Goal: Task Accomplishment & Management: Manage account settings

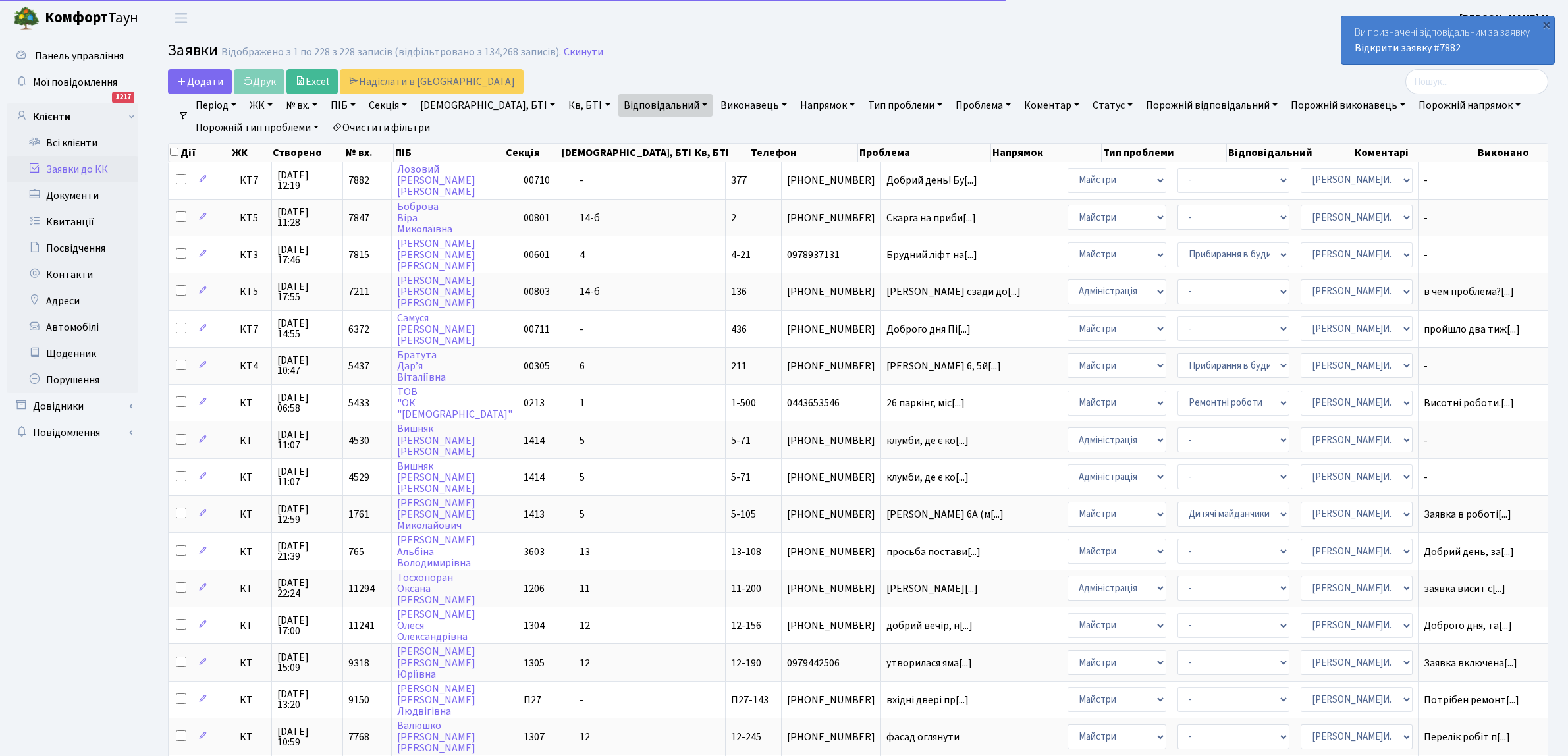
select select "250"
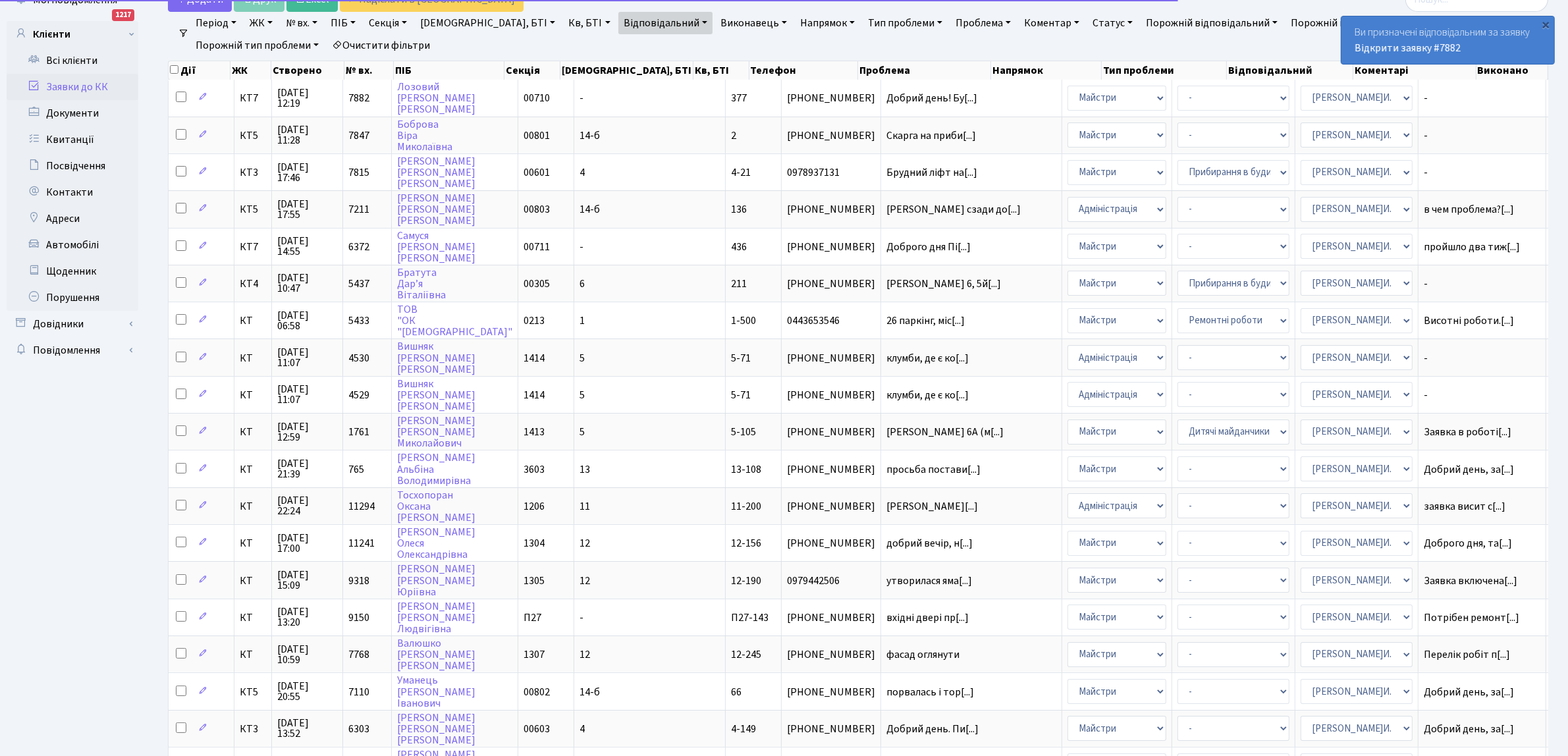
scroll to position [83, 0]
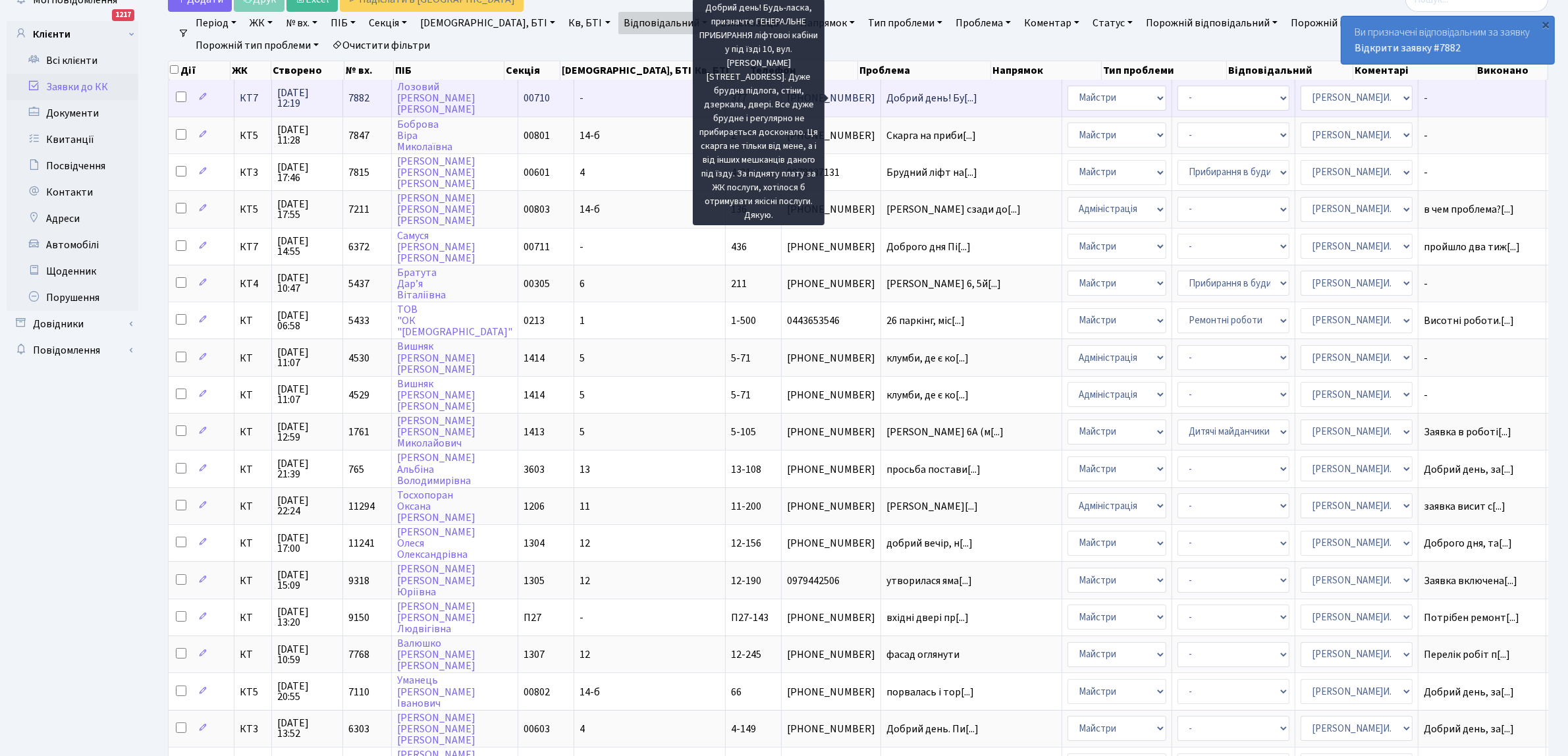
click at [886, 93] on span "Добрий день! Бу[...]" at bounding box center [931, 98] width 91 height 15
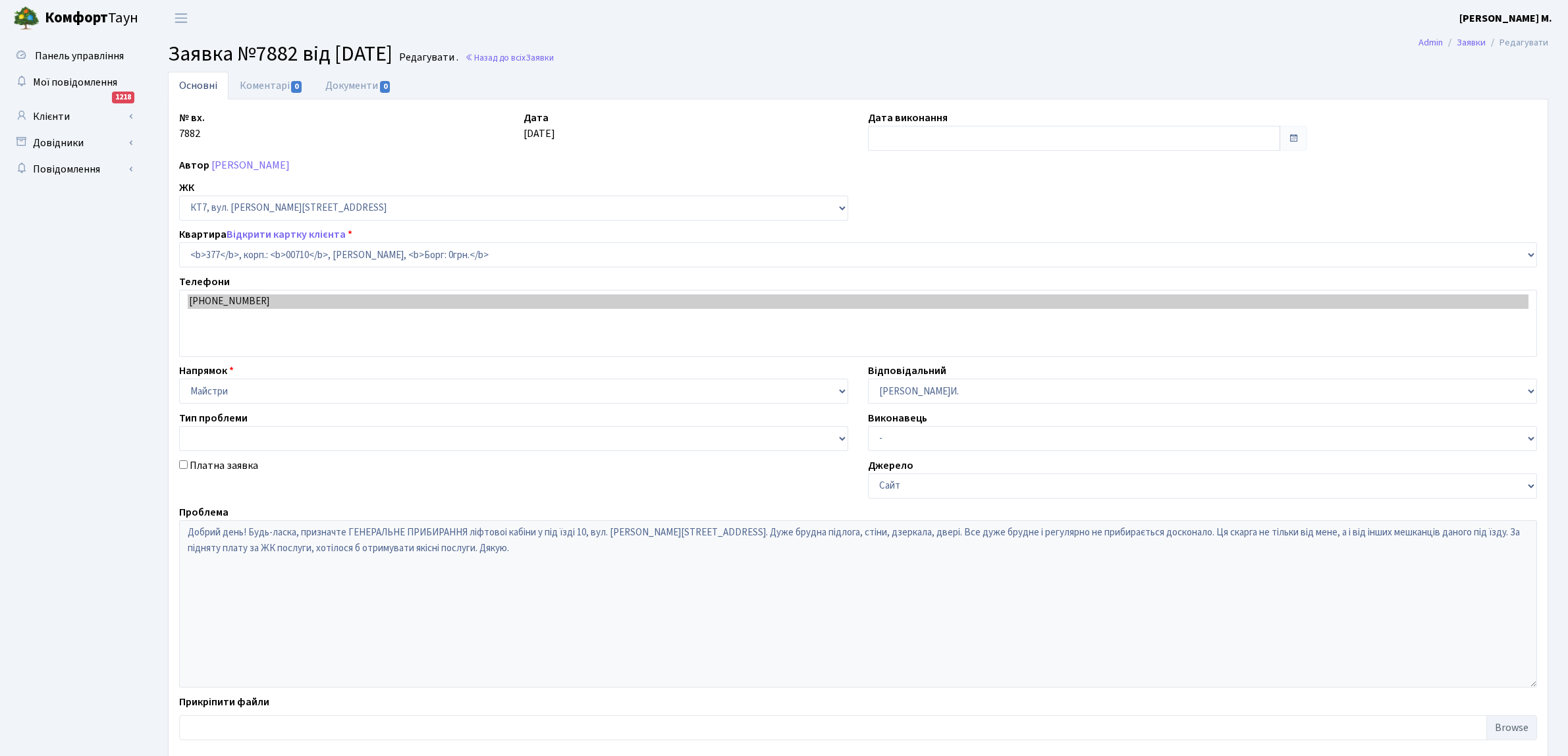
select select "18915"
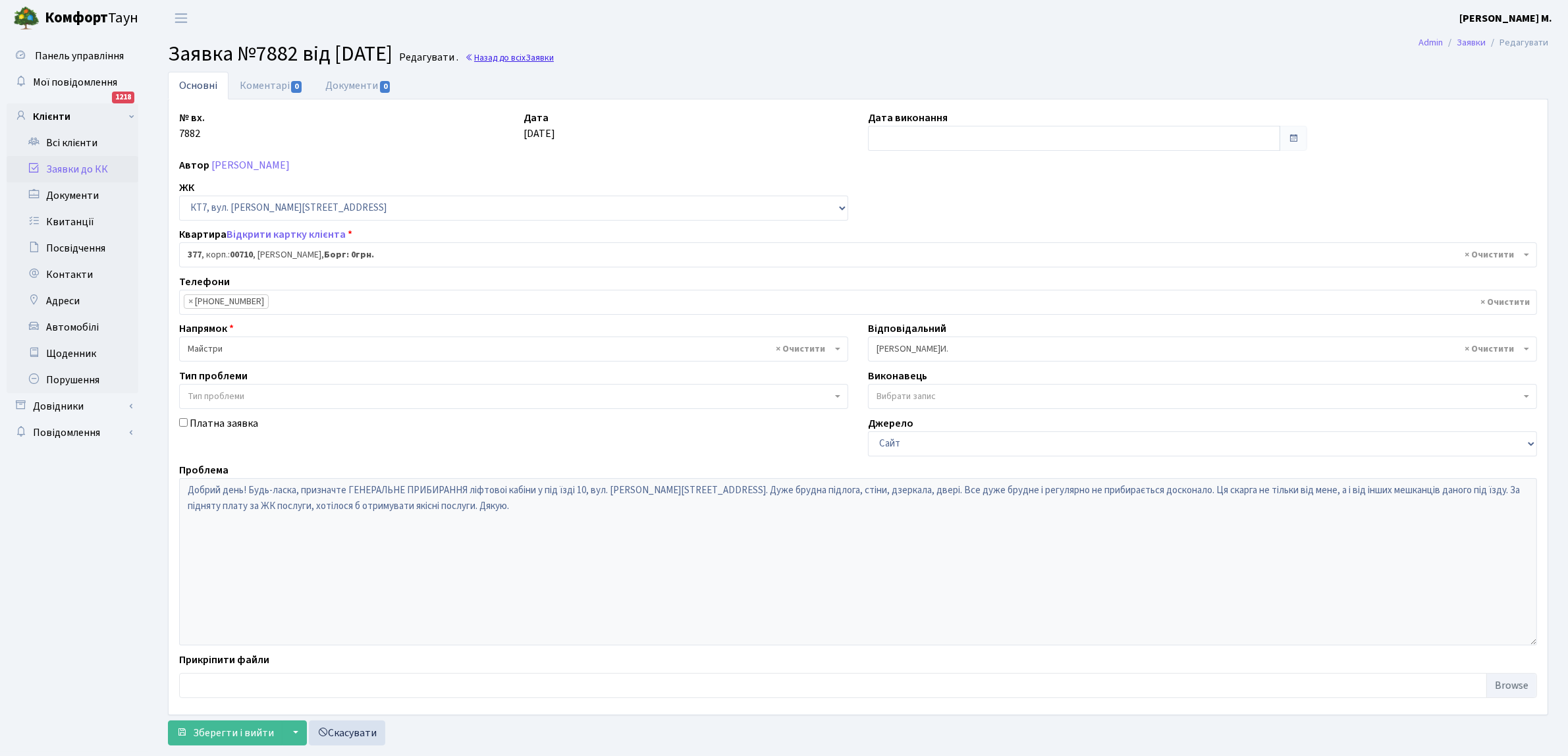
click at [525, 56] on link "Назад до всіх Заявки" at bounding box center [509, 57] width 89 height 13
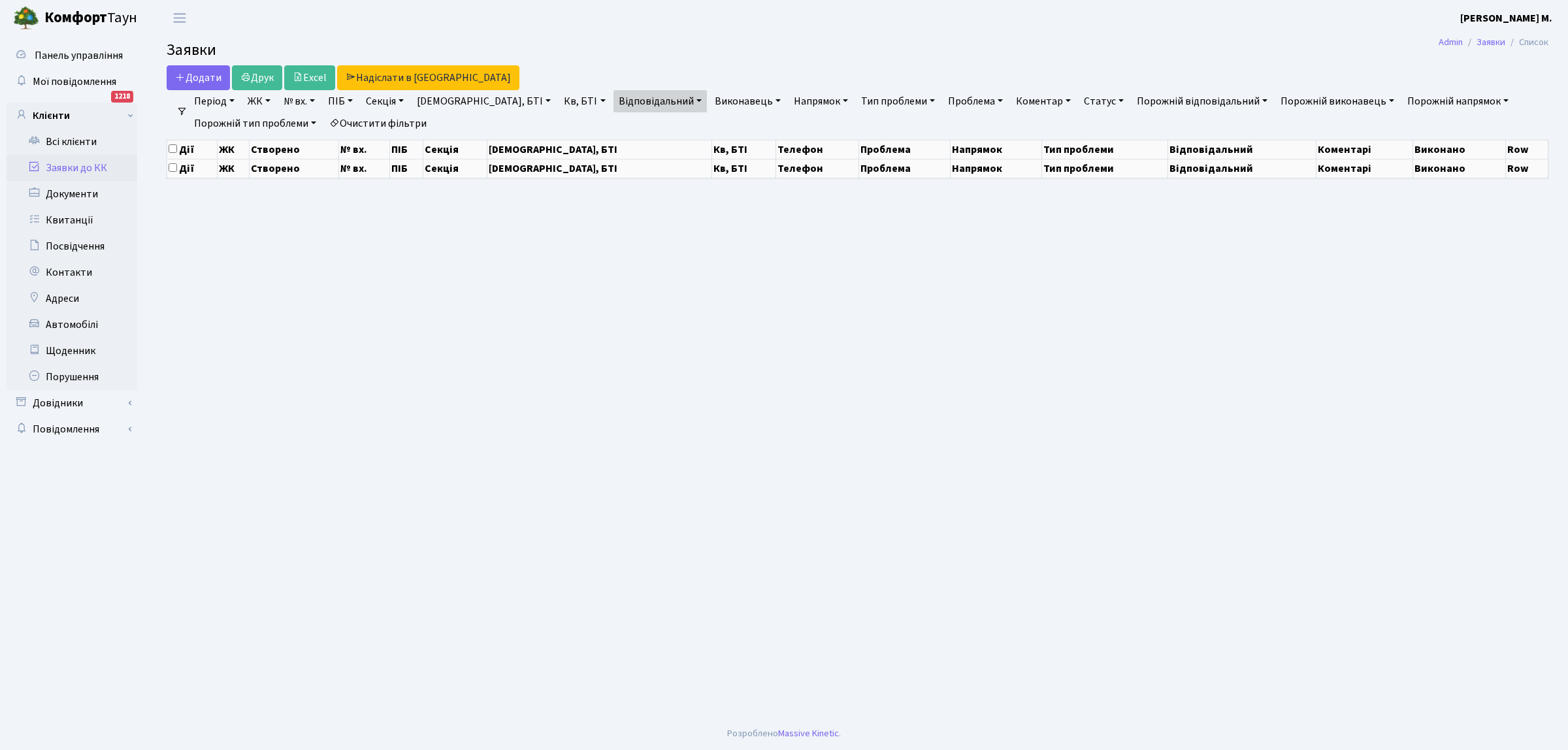
select select "250"
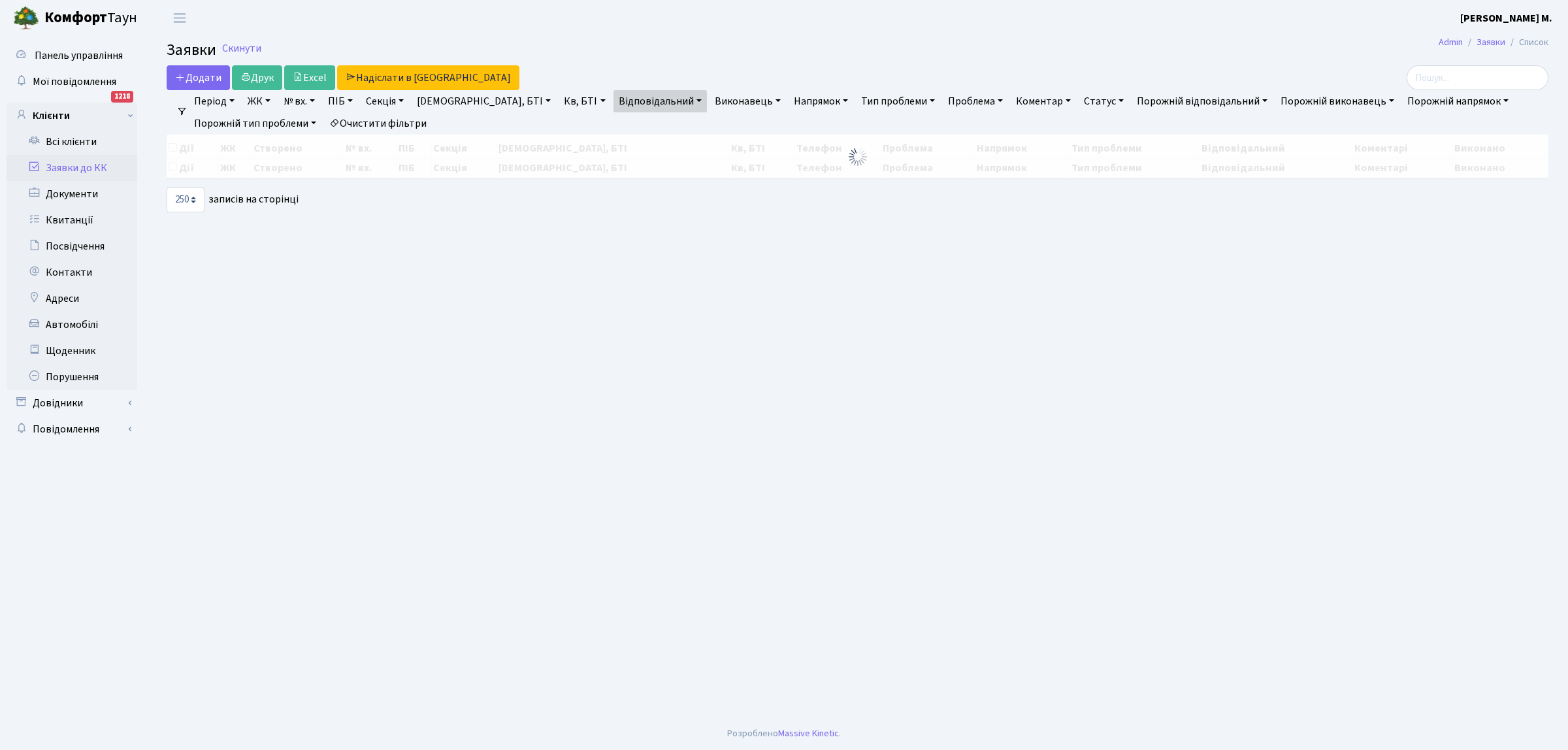
click at [77, 167] on link "Заявки до КК" at bounding box center [71, 168] width 131 height 26
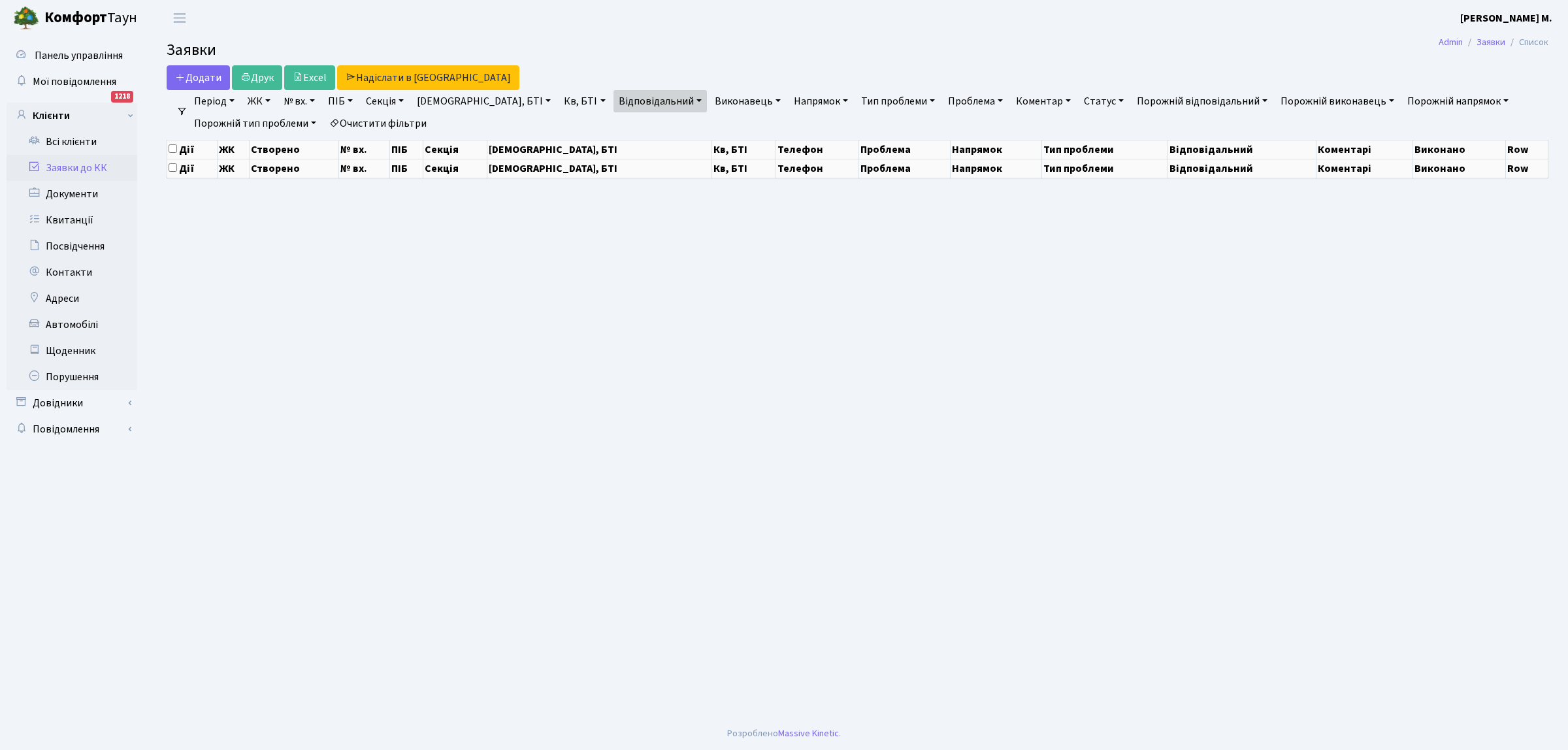
select select "250"
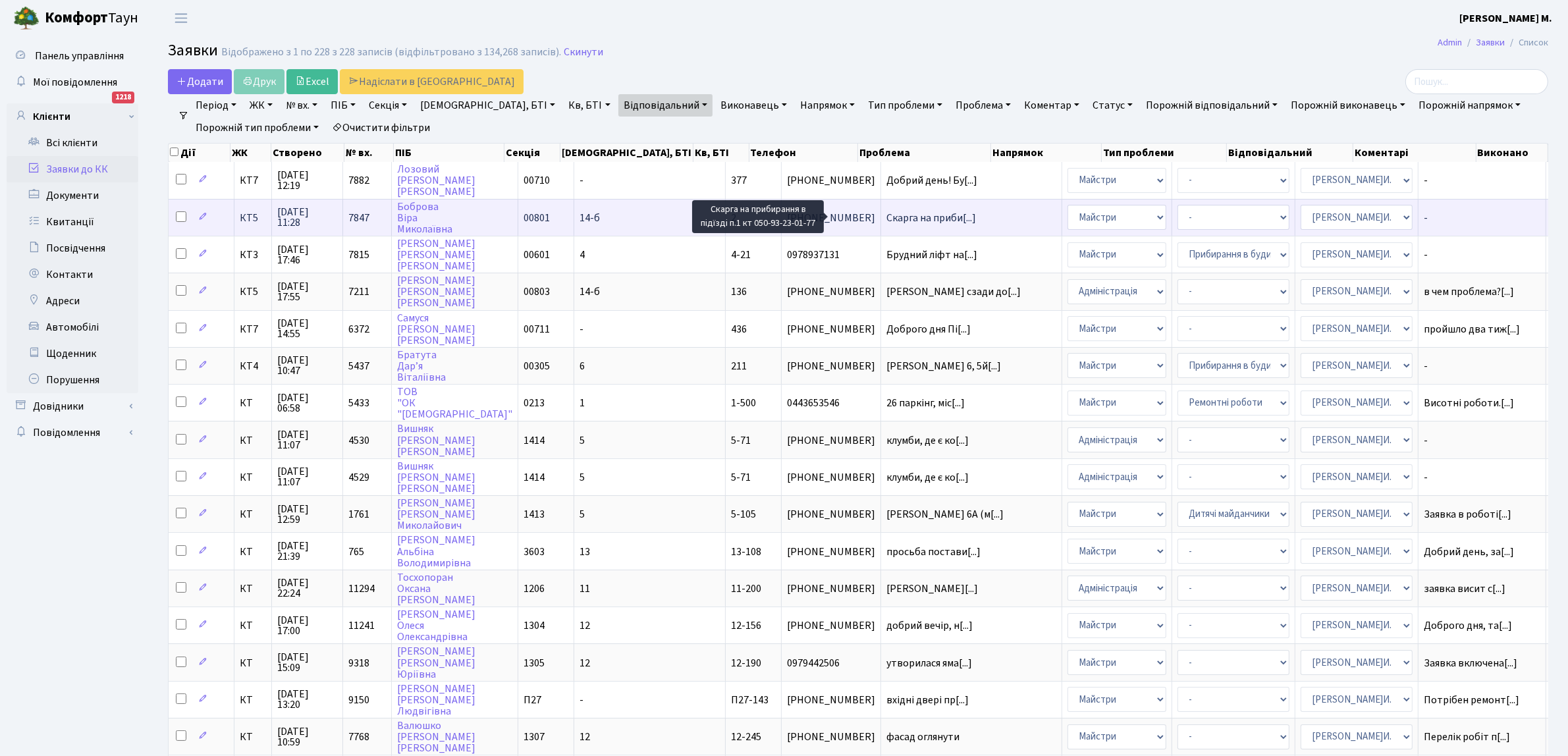
click at [886, 221] on span "Скарга на приби[...]" at bounding box center [931, 218] width 89 height 15
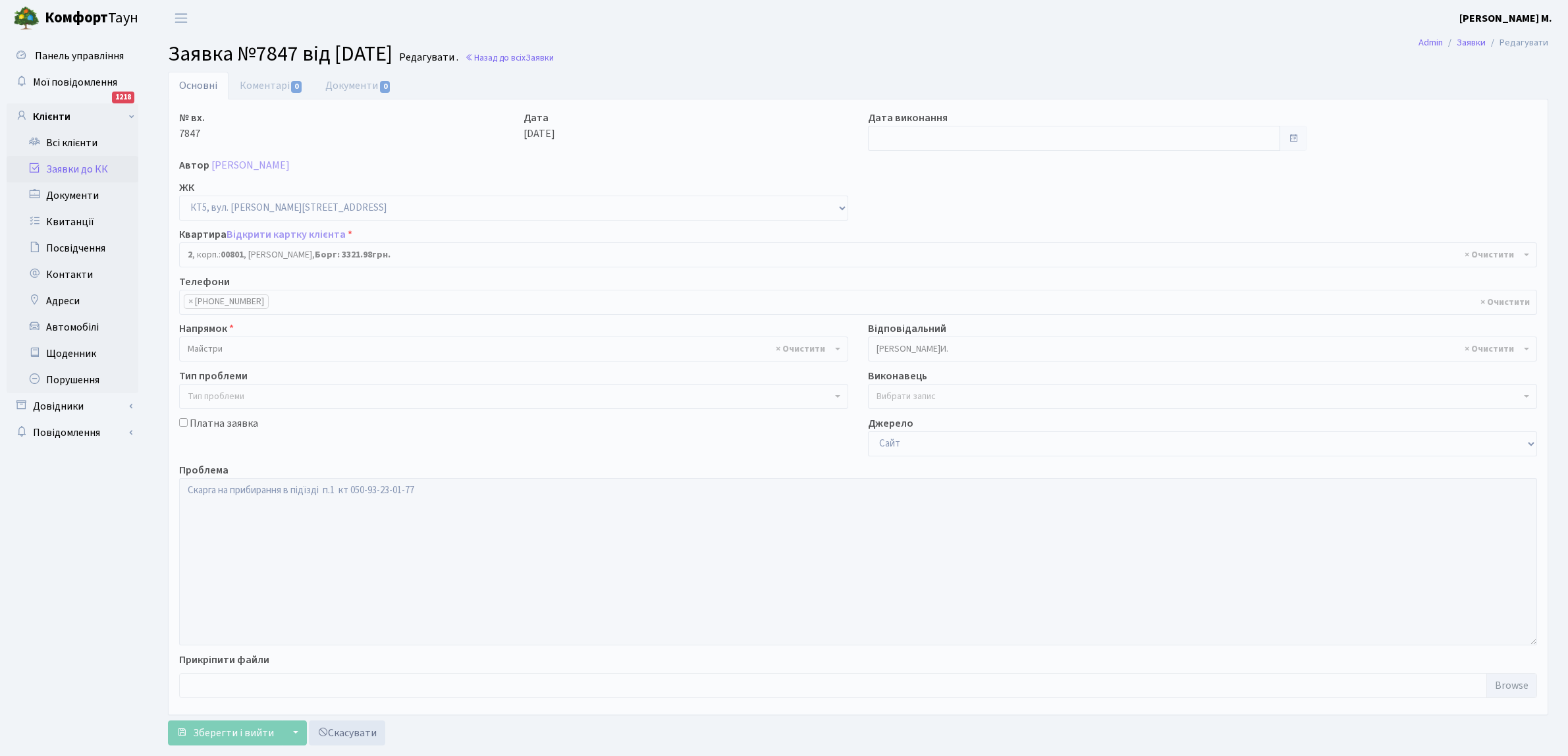
select select "17532"
click at [292, 83] on span "0" at bounding box center [296, 87] width 11 height 12
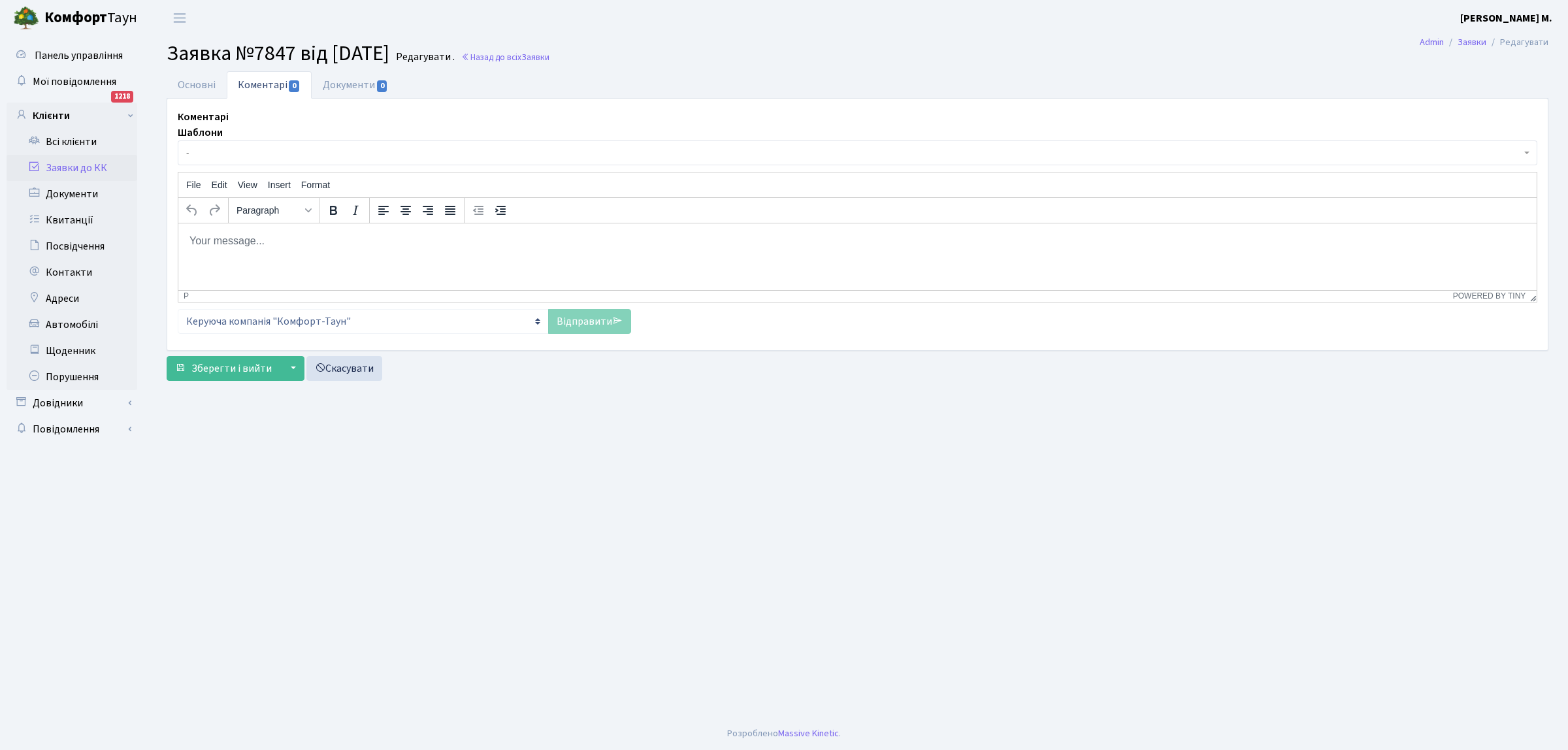
click at [211, 148] on span "-" at bounding box center [853, 153] width 1335 height 13
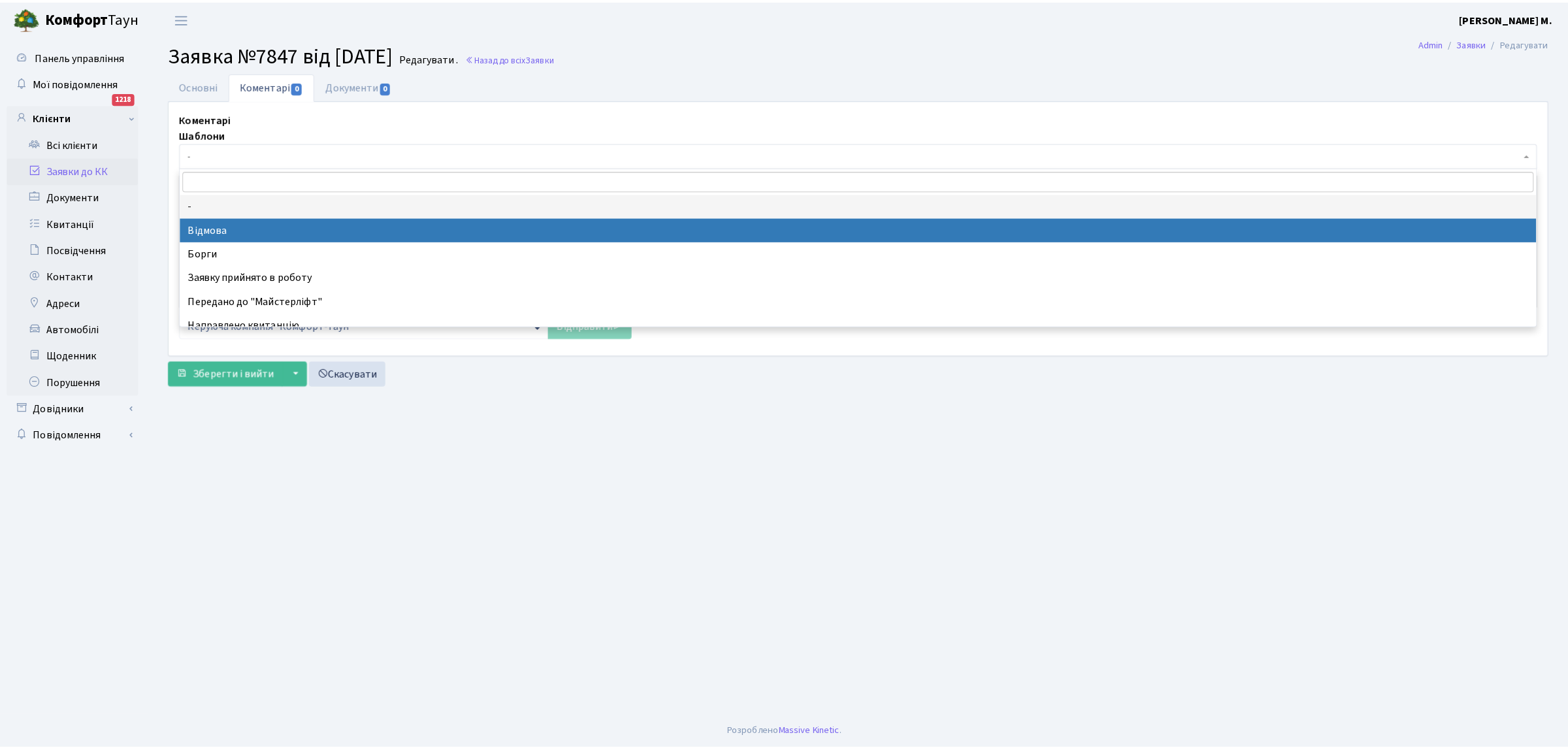
scroll to position [82, 0]
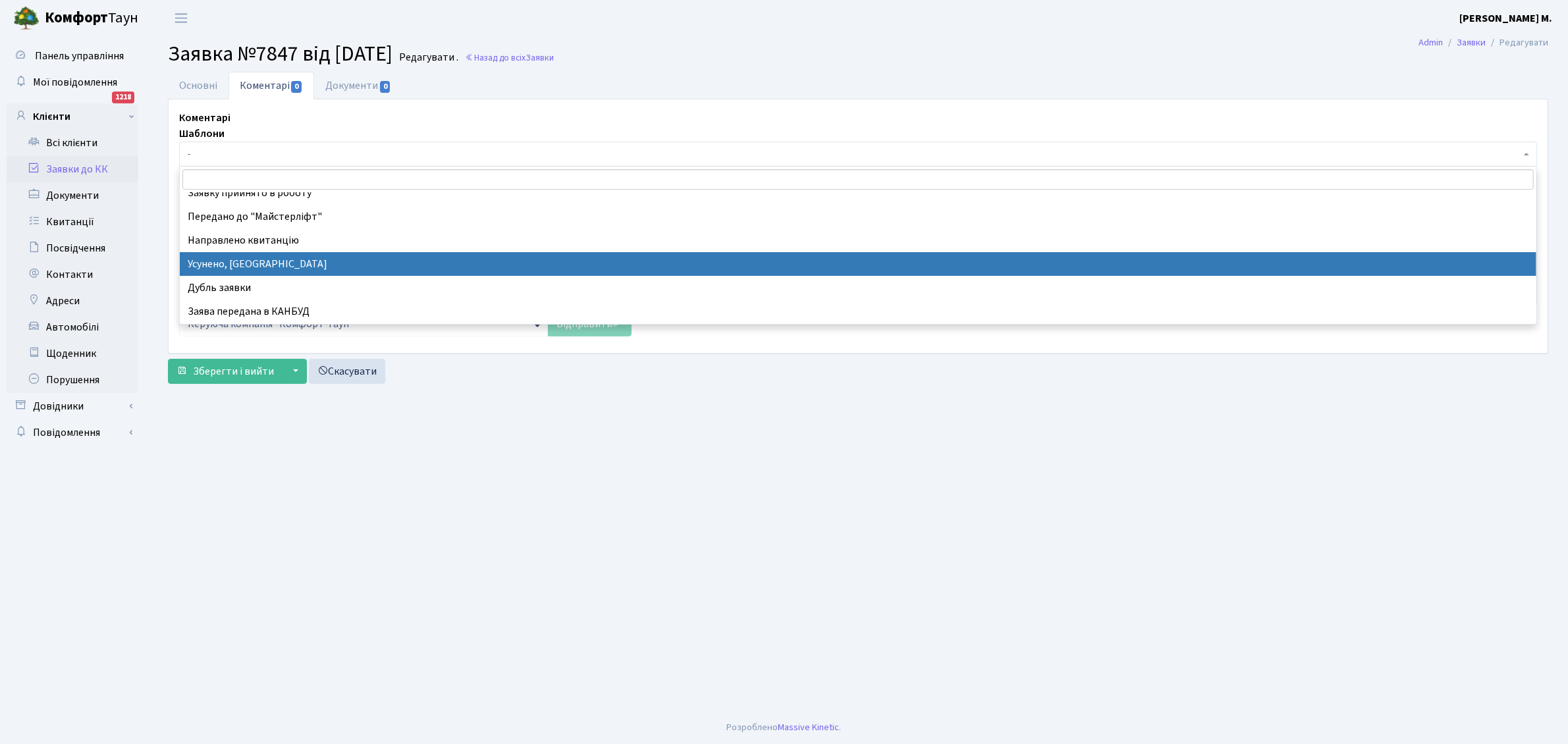
select select "15"
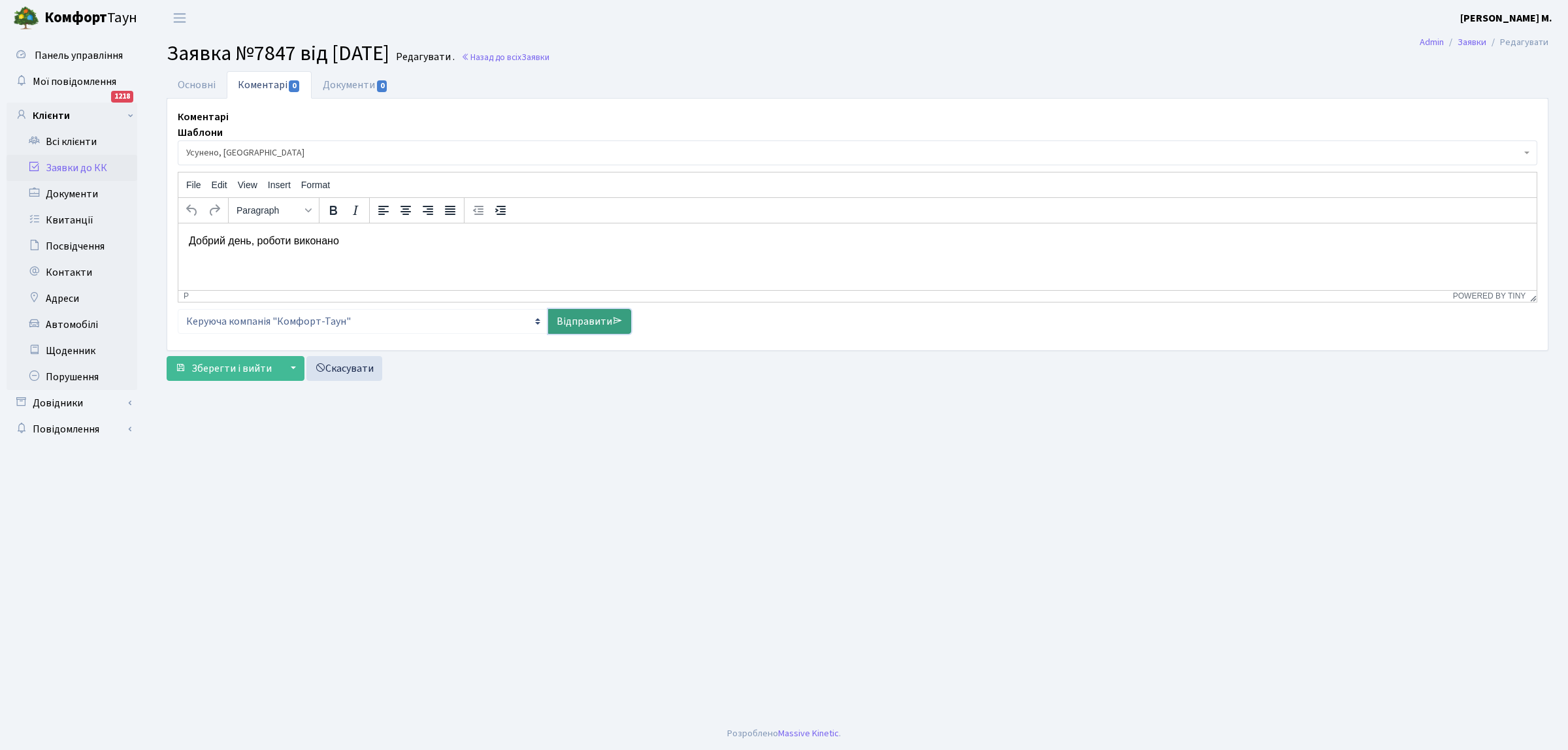
click at [595, 320] on link "Відправити" at bounding box center [590, 321] width 83 height 25
select select
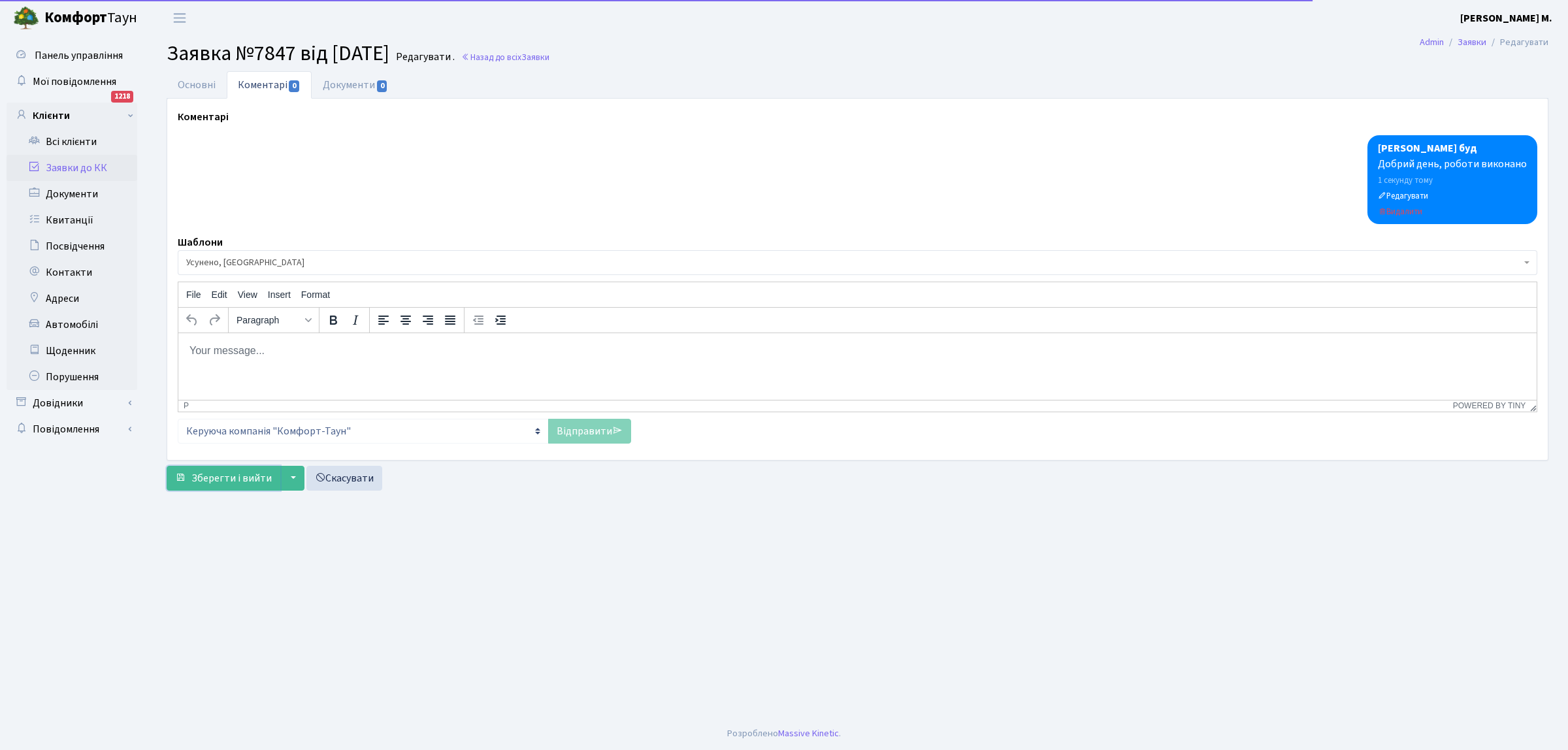
drag, startPoint x: 216, startPoint y: 477, endPoint x: 243, endPoint y: 439, distance: 46.6
click at [218, 475] on span "Зберегти і вийти" at bounding box center [231, 478] width 81 height 14
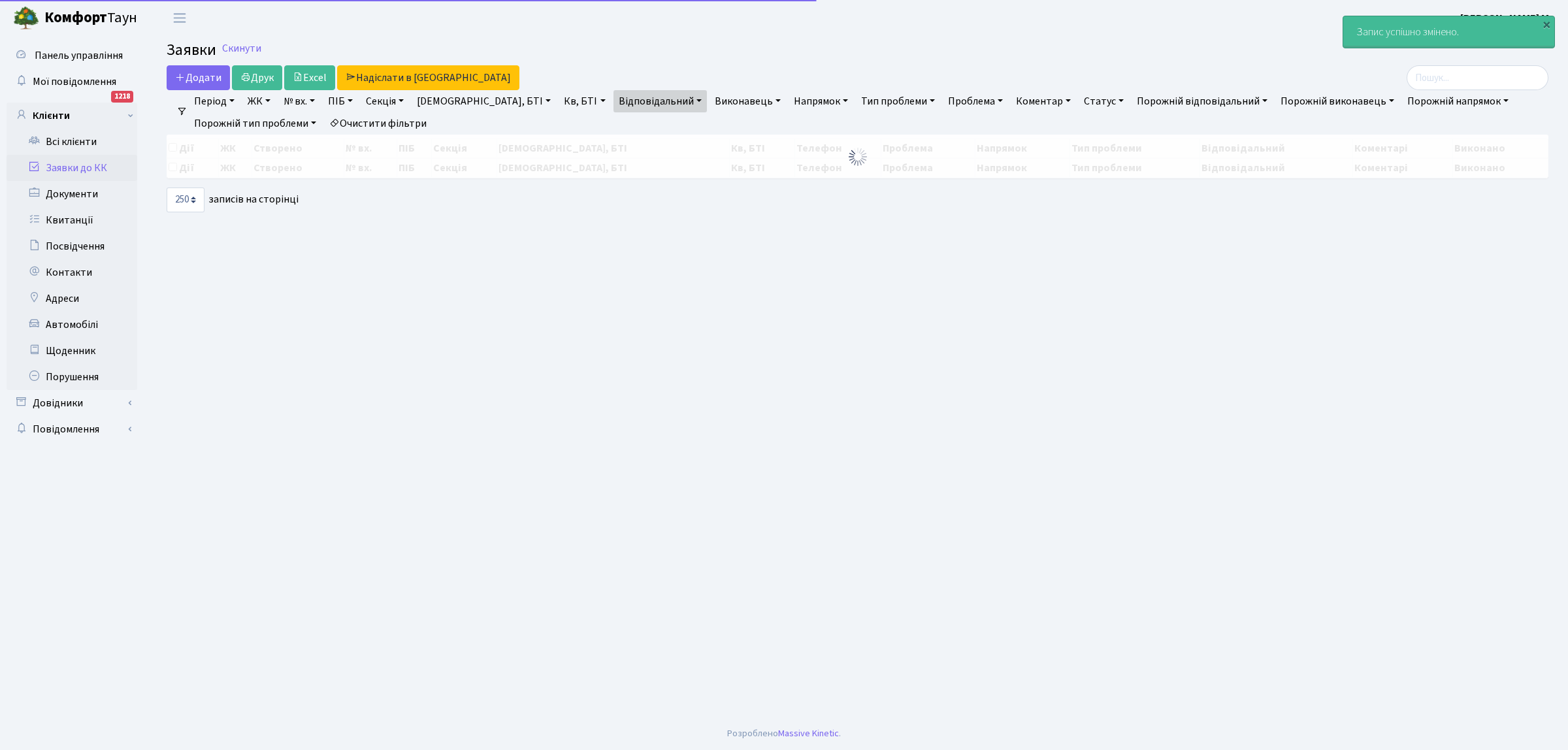
select select "250"
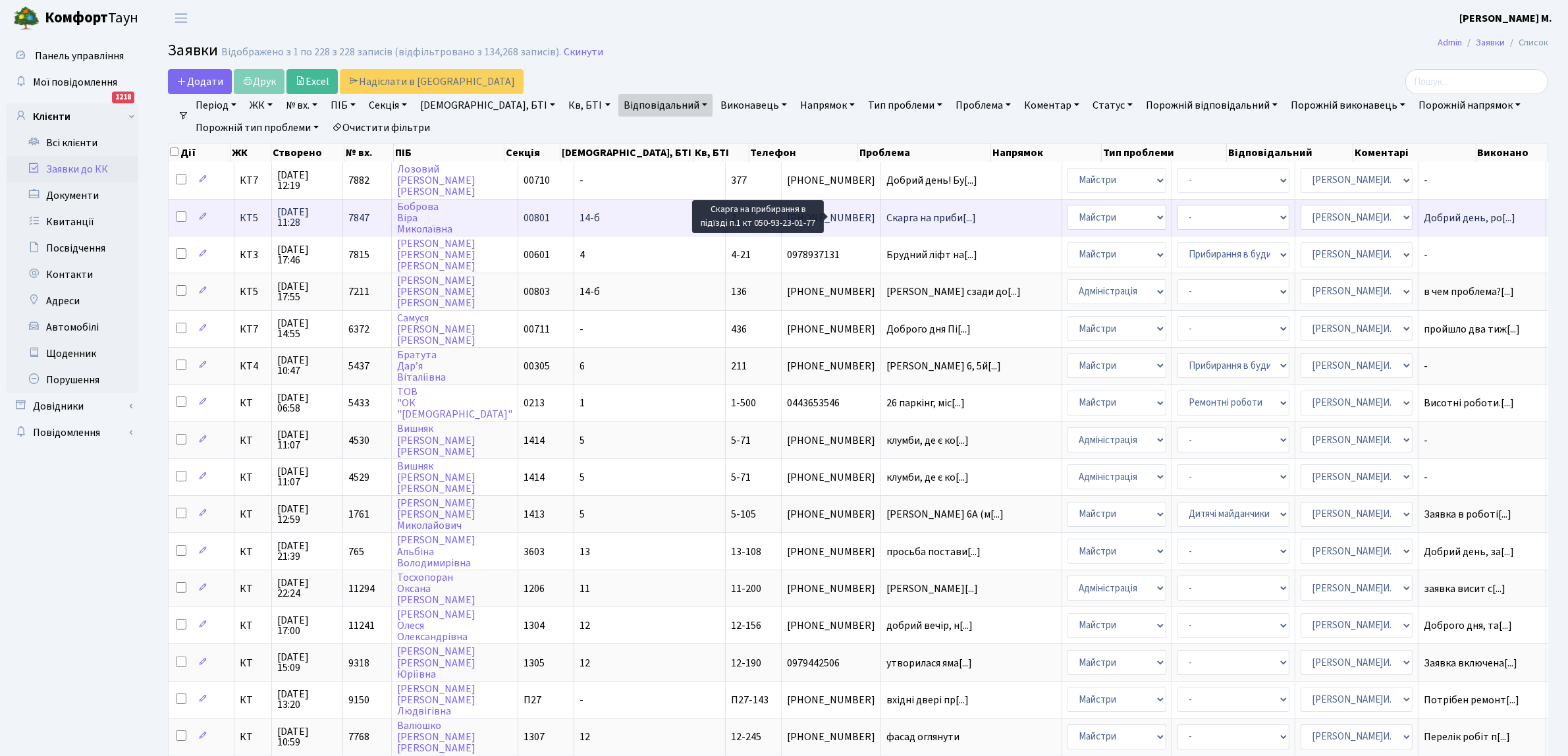
click at [888, 211] on span "Скарга на приби[...]" at bounding box center [931, 218] width 89 height 15
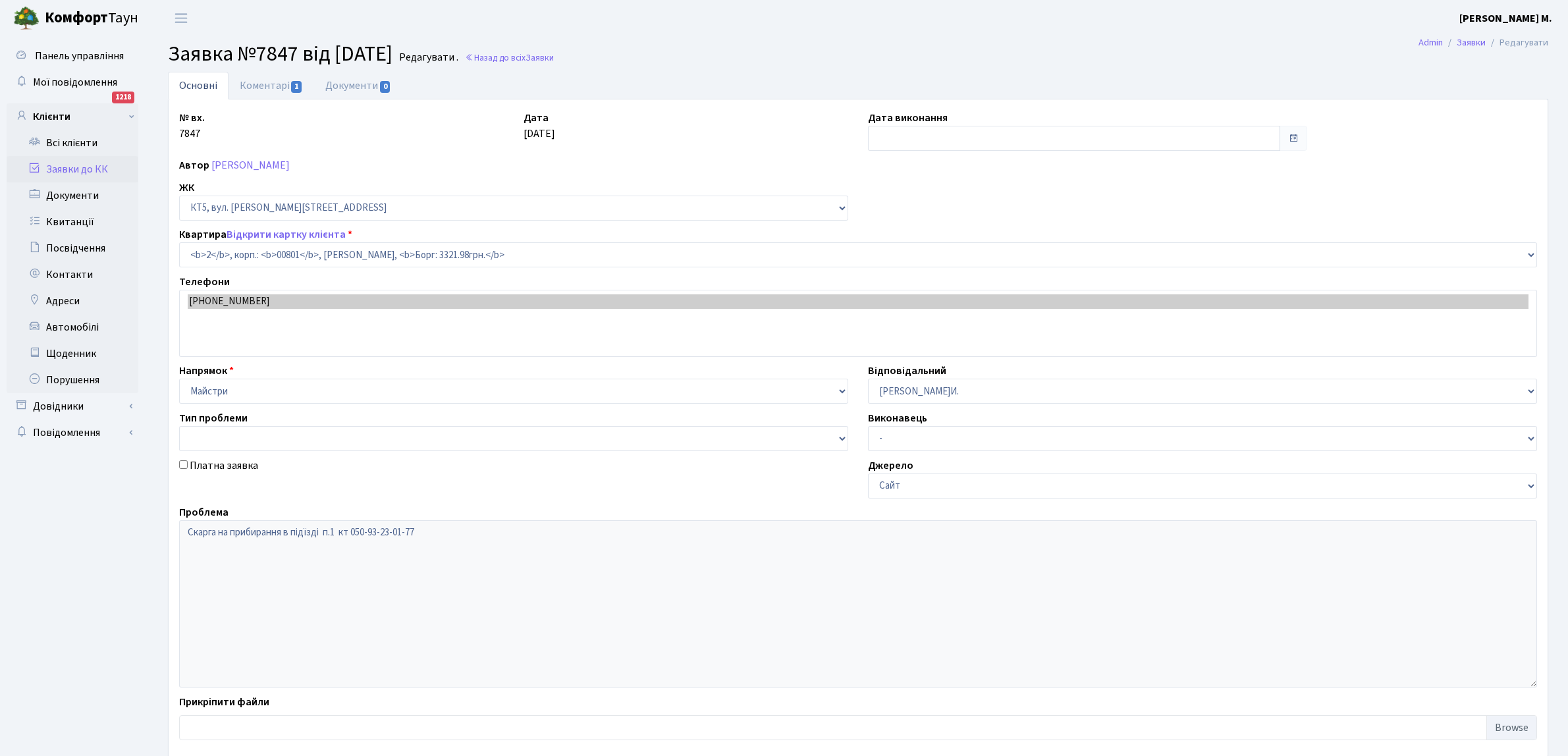
select select "17532"
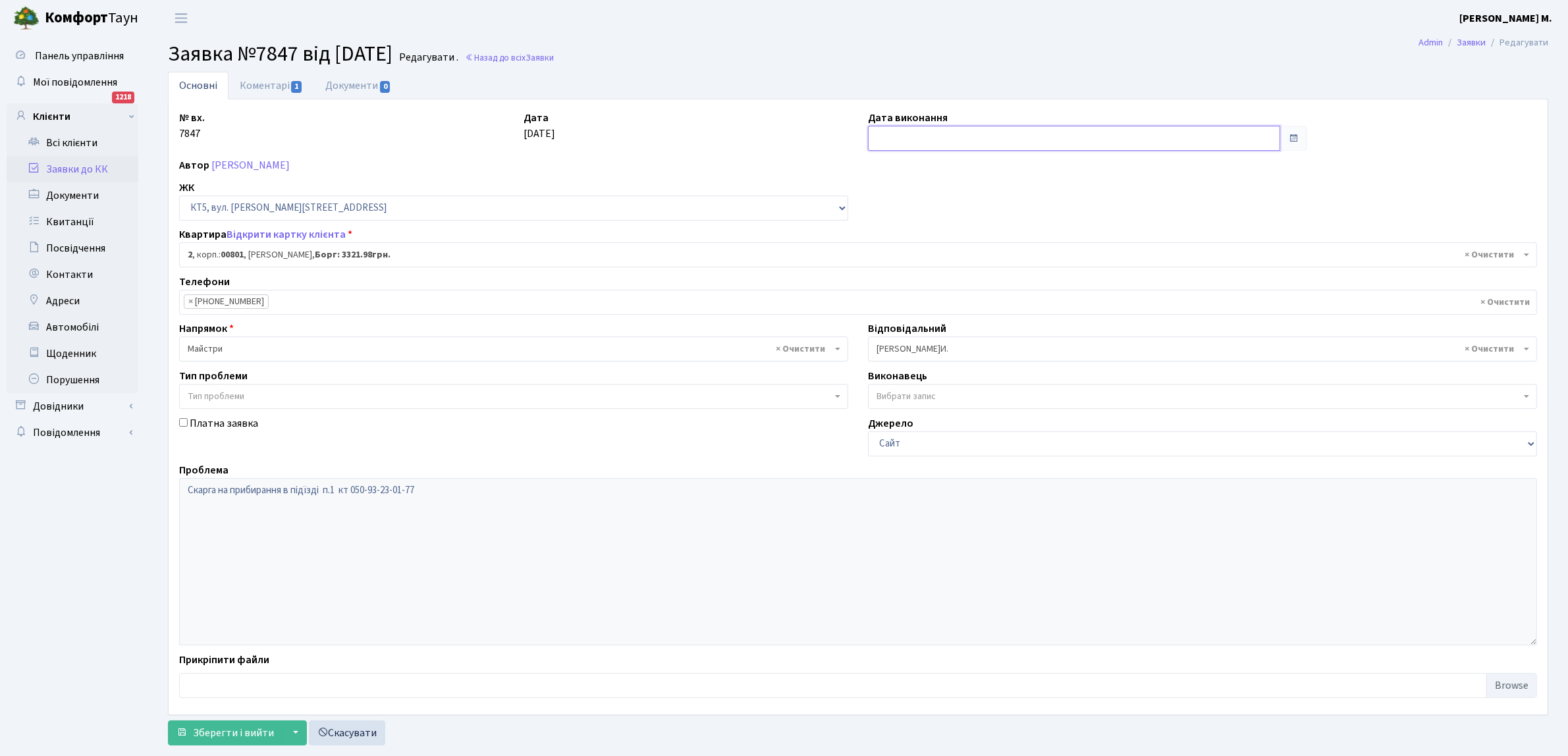
click at [904, 130] on input "text" at bounding box center [1074, 138] width 412 height 25
click at [914, 243] on td "10" at bounding box center [921, 245] width 20 height 20
type input "[DATE]"
click at [217, 736] on span "Зберегти і вийти" at bounding box center [233, 733] width 81 height 15
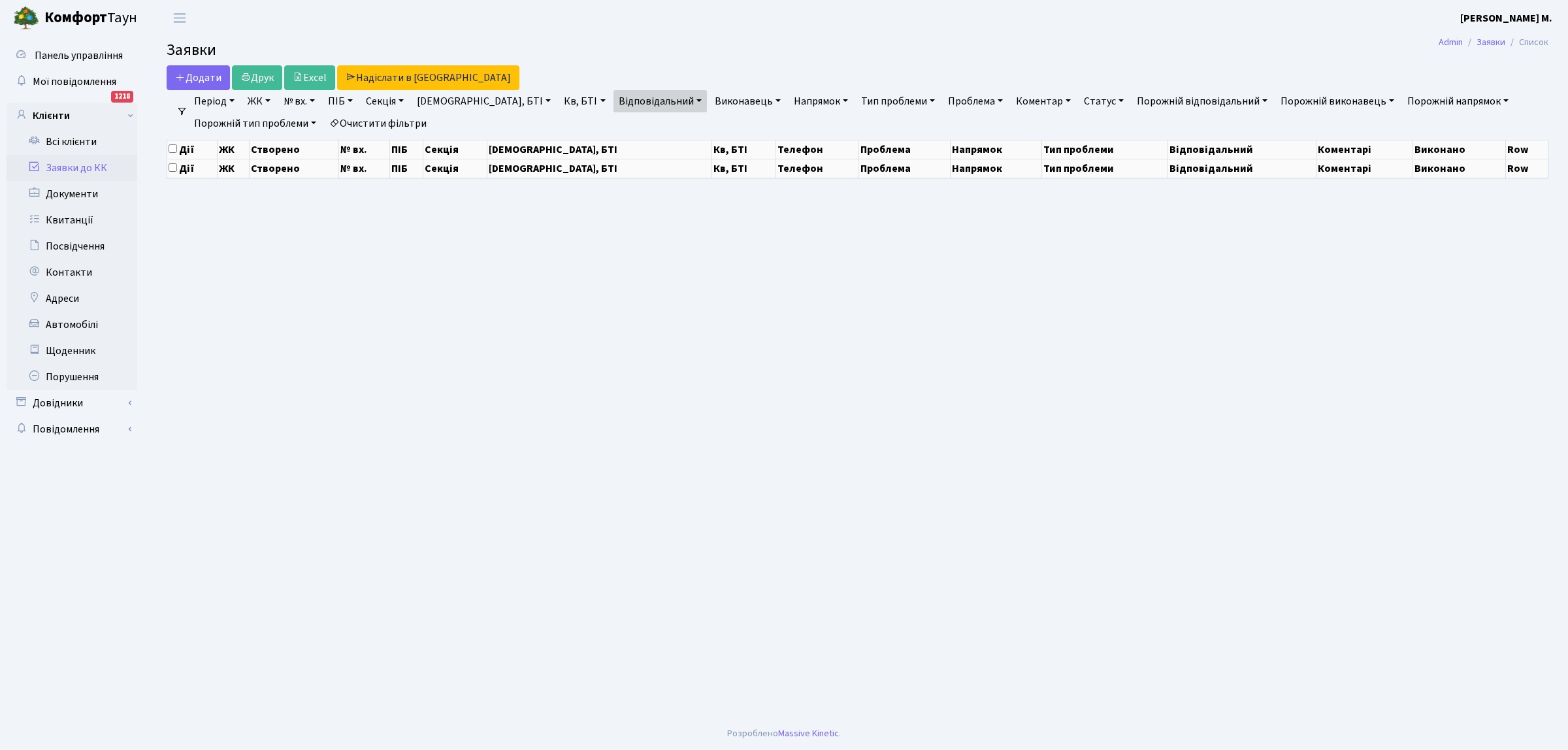
select select "250"
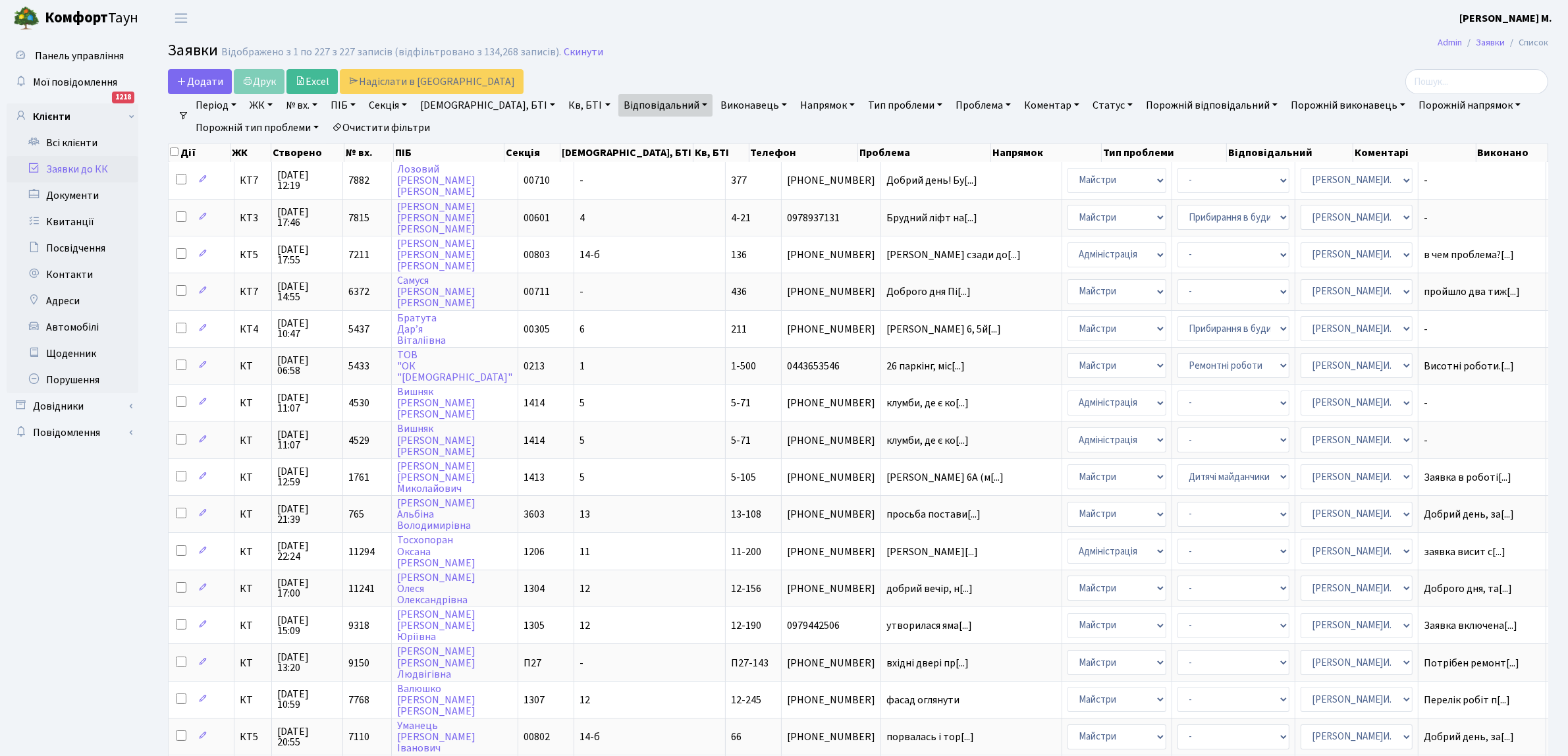
click at [1087, 104] on link "Статус" at bounding box center [1113, 105] width 51 height 22
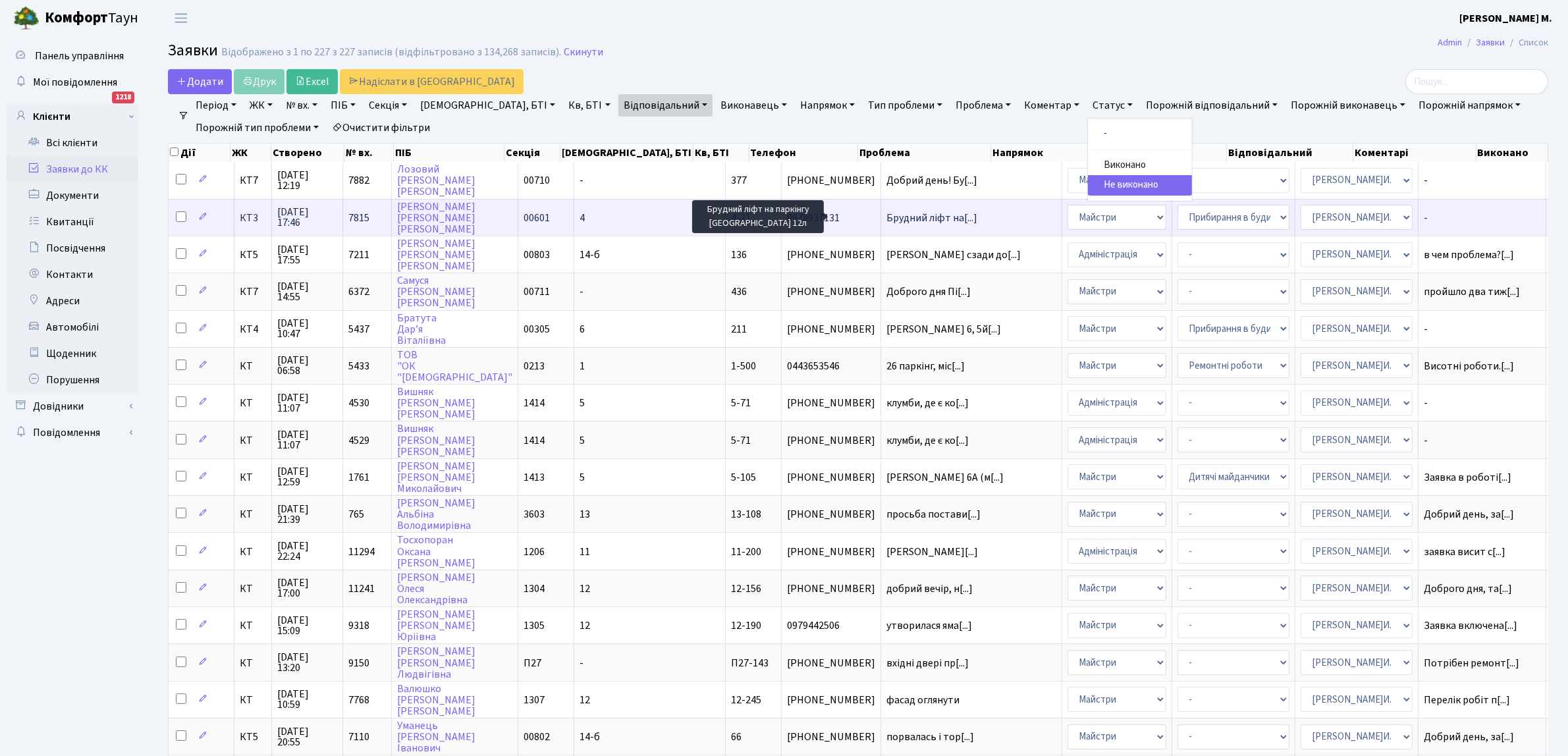
click at [909, 221] on span "Брудний ліфт на[...]" at bounding box center [931, 218] width 91 height 15
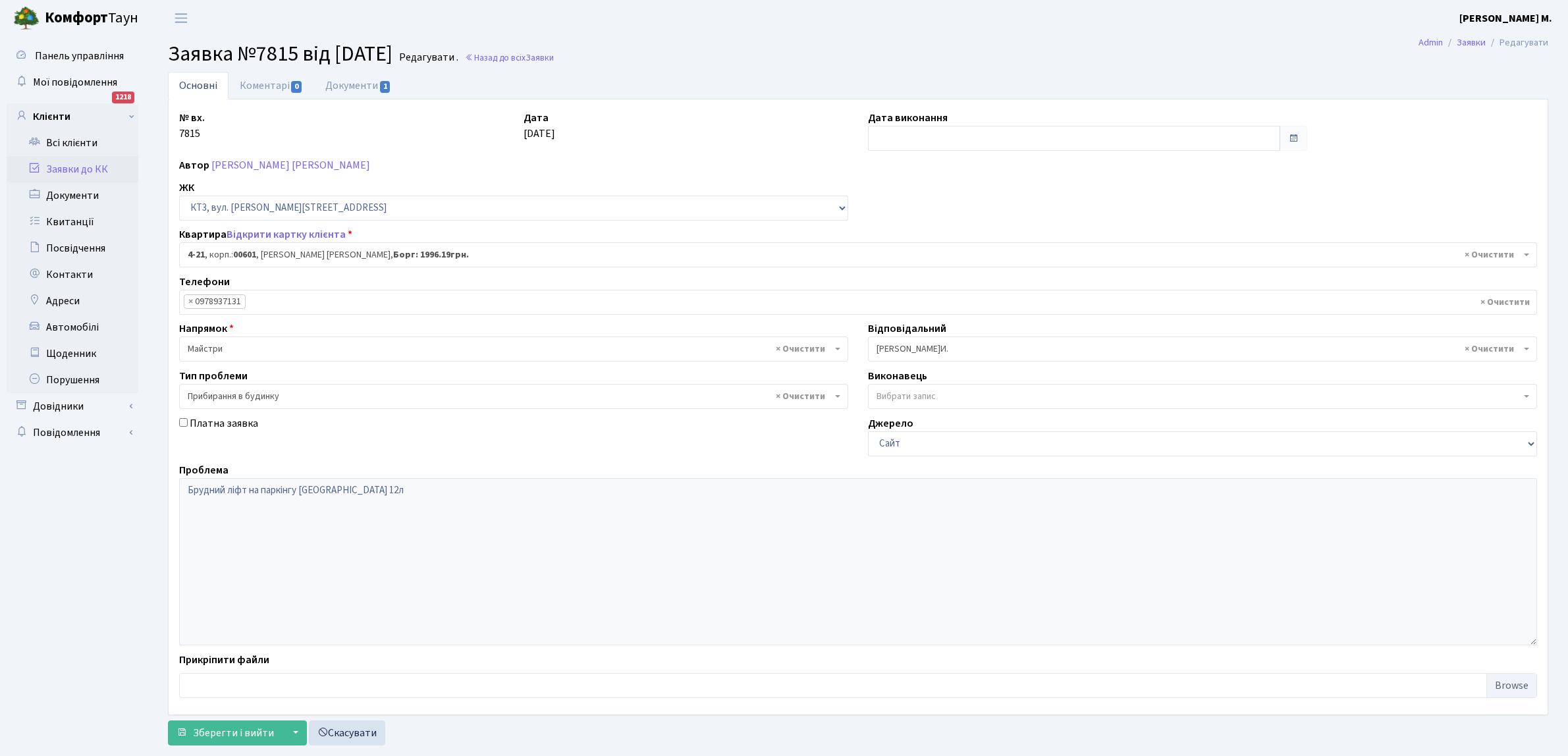
select select "16480"
select select "58"
click at [886, 130] on input "text" at bounding box center [1074, 138] width 412 height 25
click at [916, 242] on td "10" at bounding box center [921, 245] width 20 height 20
type input "[DATE]"
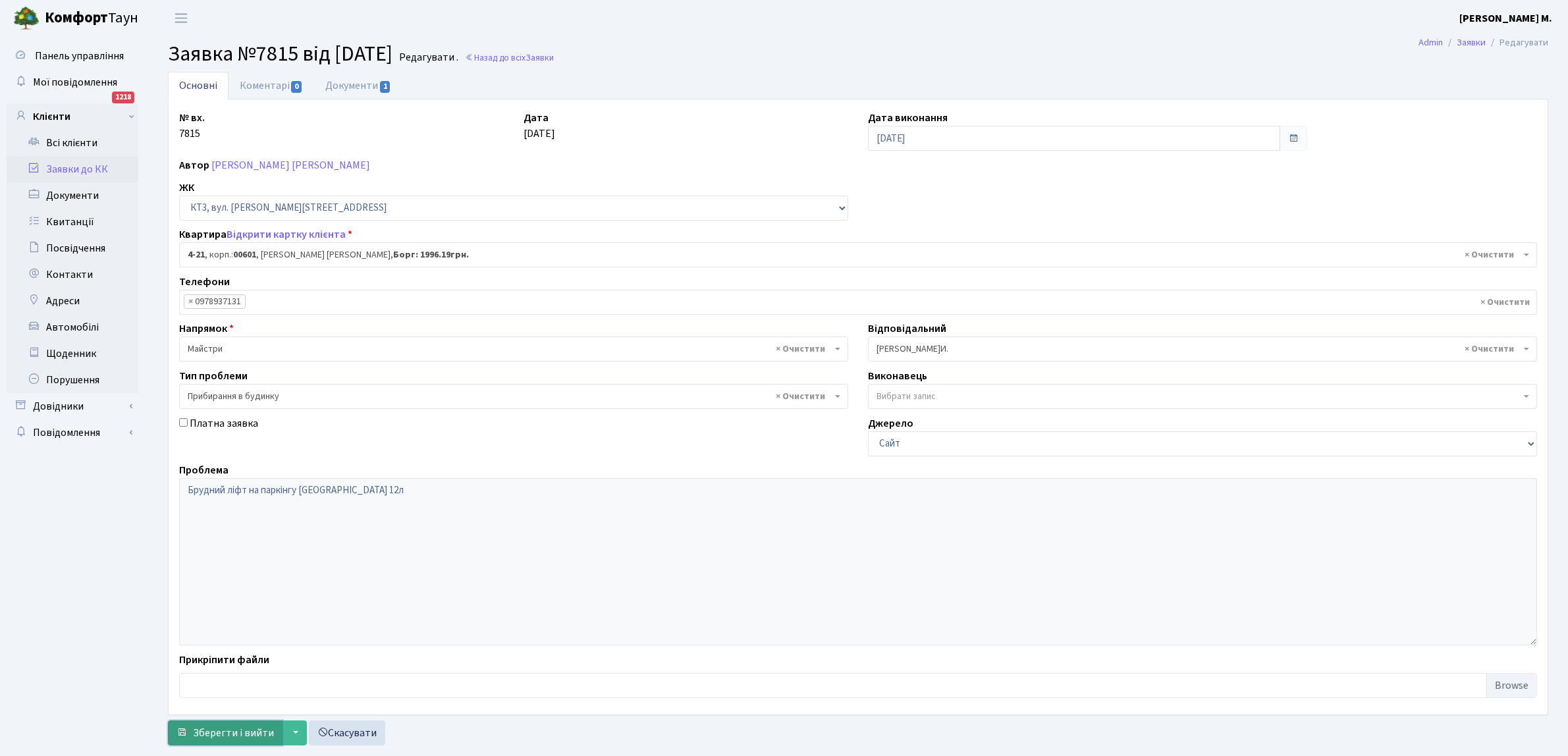
click at [192, 728] on button "Зберегти і вийти" at bounding box center [225, 733] width 114 height 25
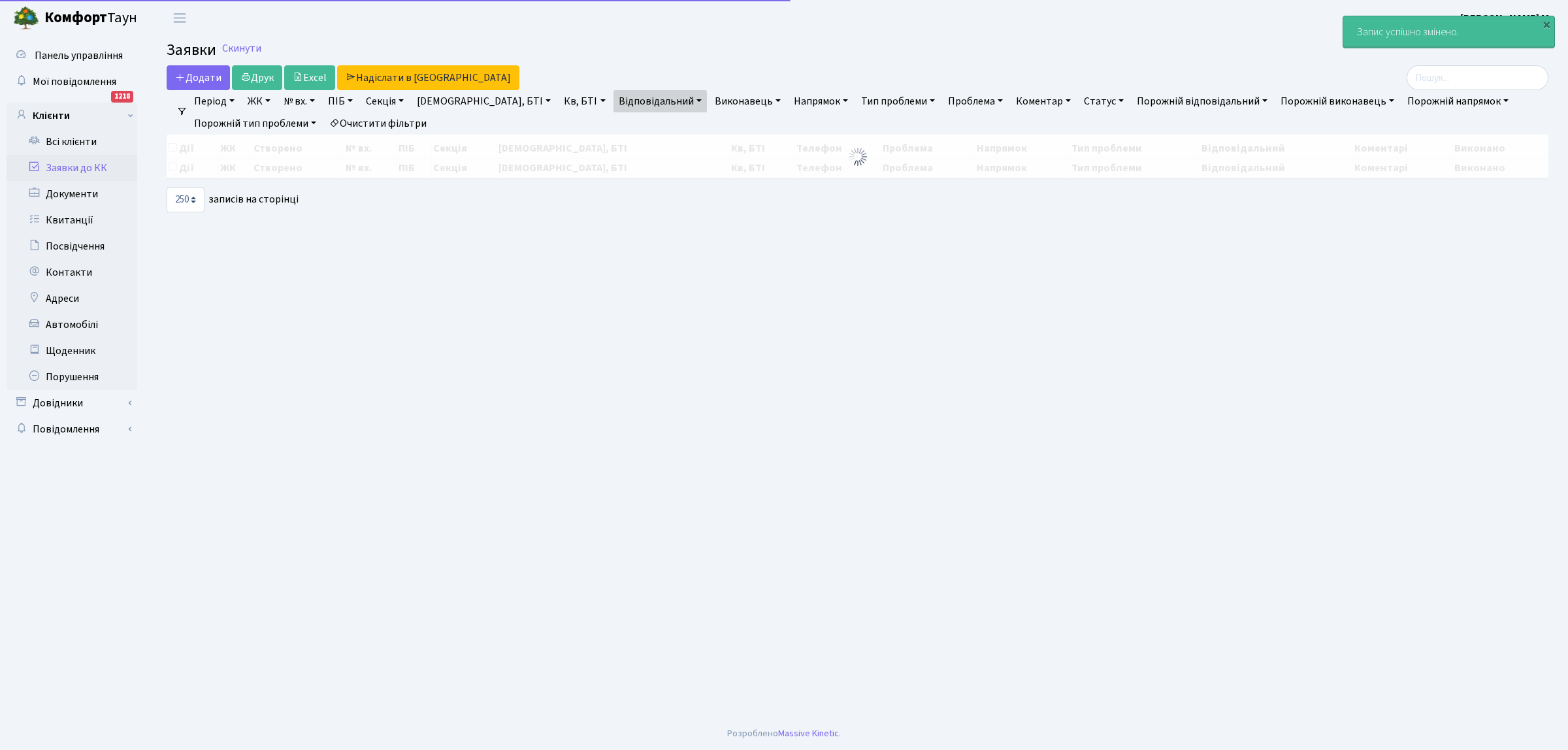
select select "250"
